Goal: Find specific page/section: Find specific page/section

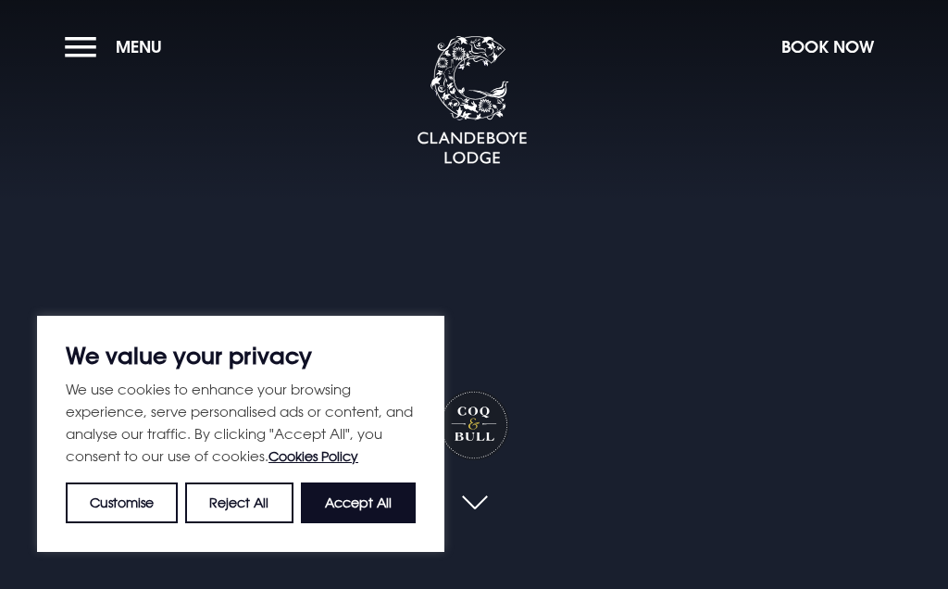
click at [377, 506] on button "Accept All" at bounding box center [358, 502] width 115 height 41
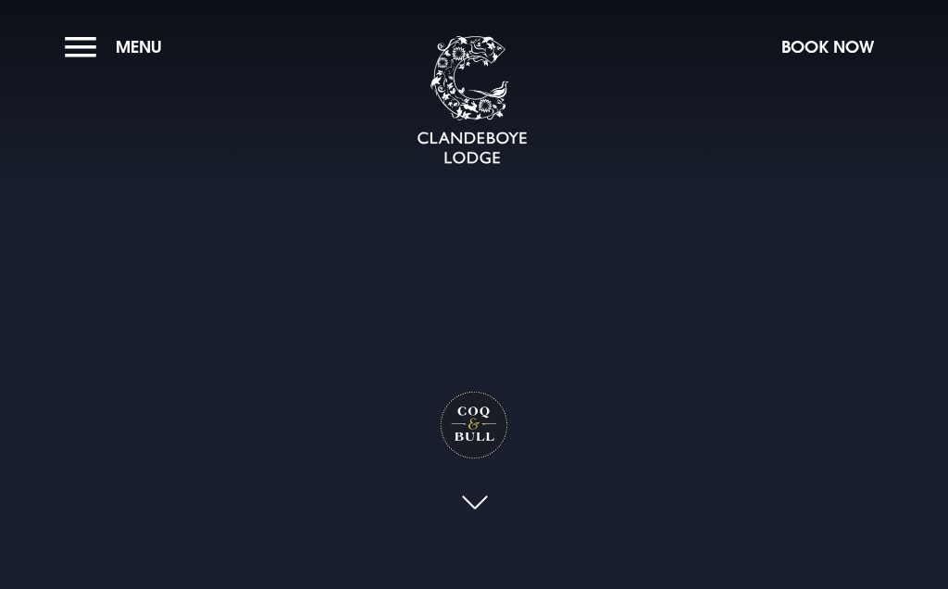
checkbox input "true"
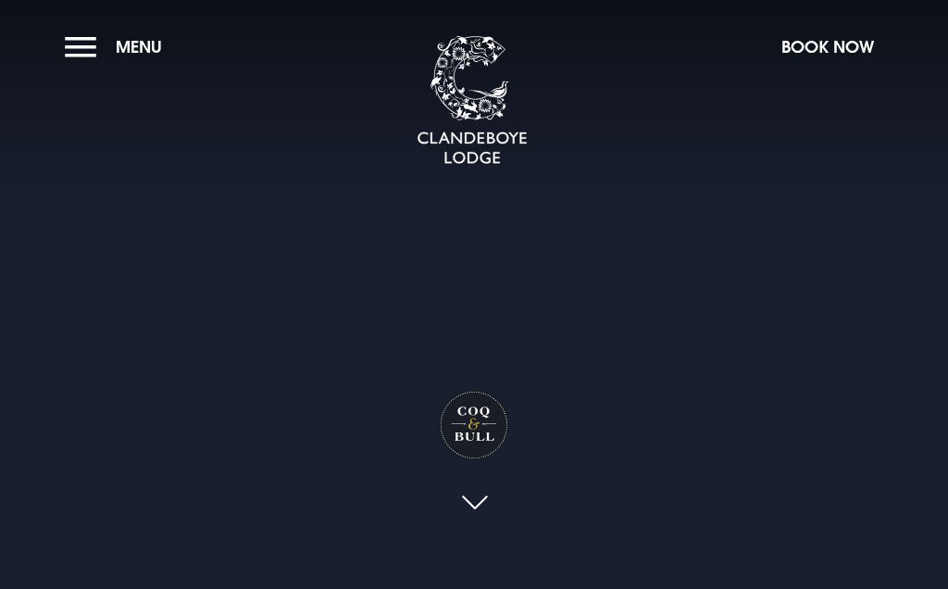
click at [122, 44] on span "Menu" at bounding box center [139, 46] width 46 height 21
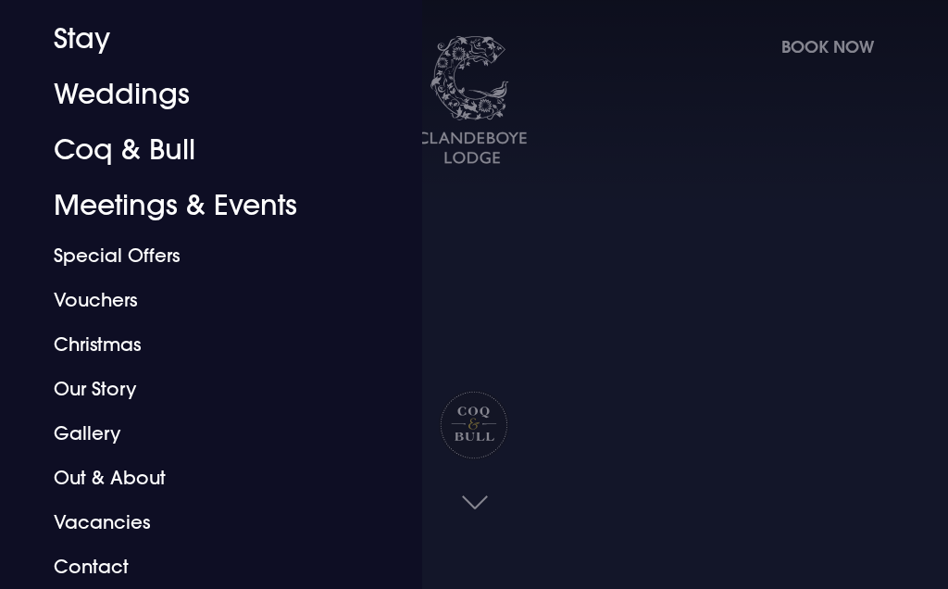
scroll to position [107, 0]
click at [154, 143] on link "Coq & Bull" at bounding box center [200, 150] width 293 height 56
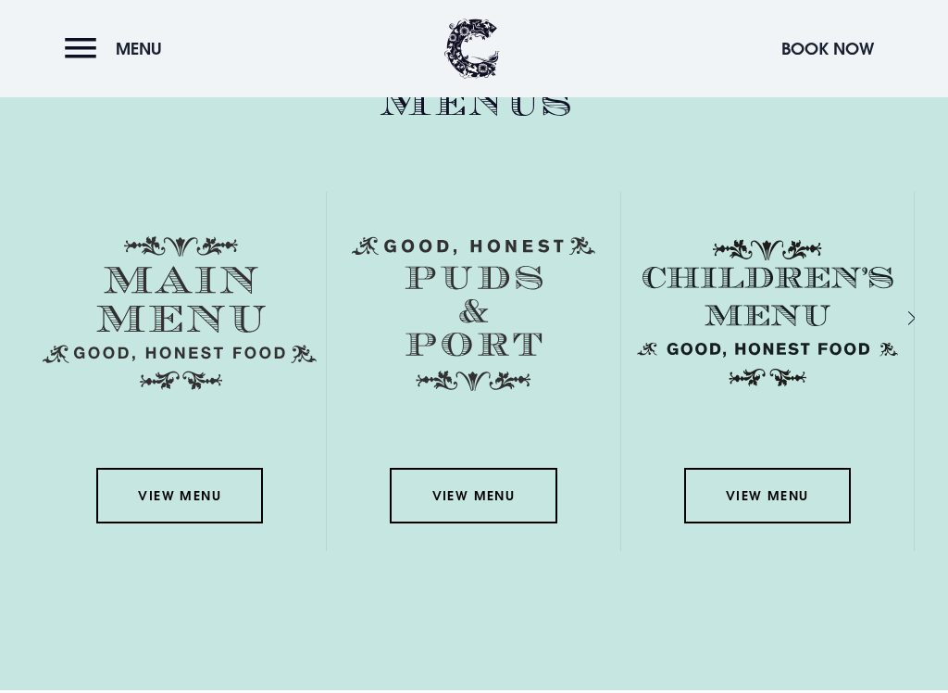
scroll to position [2592, 0]
click at [191, 492] on link "View Menu" at bounding box center [179, 496] width 167 height 56
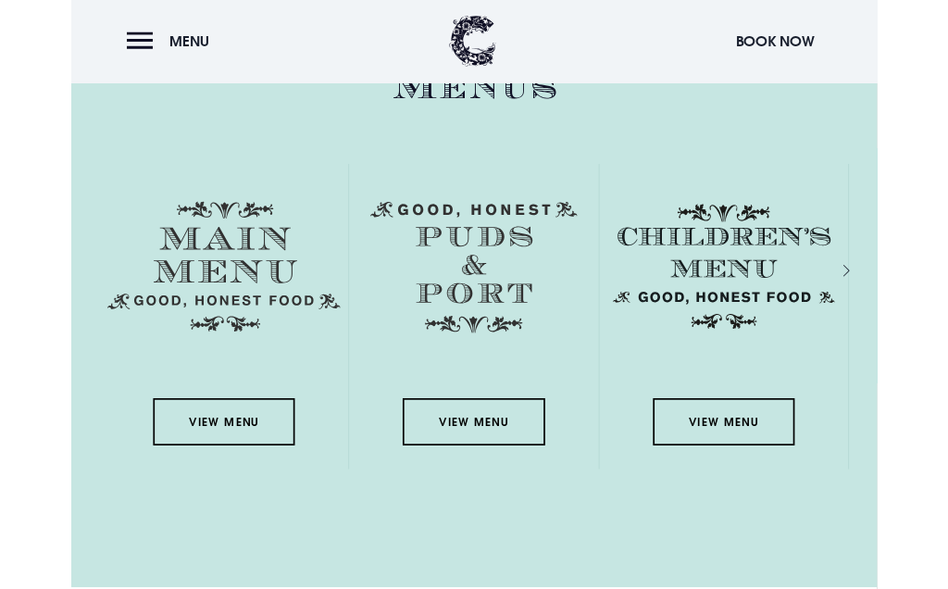
scroll to position [2645, 0]
